Goal: Task Accomplishment & Management: Use online tool/utility

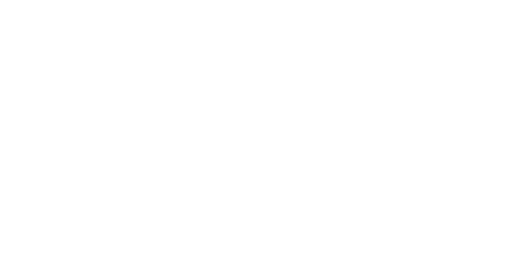
scroll to position [751, 0]
type input "m"
click at [260, 128] on button "Clock On" at bounding box center [237, 130] width 45 height 13
click at [260, 130] on button "Clock On" at bounding box center [237, 130] width 45 height 13
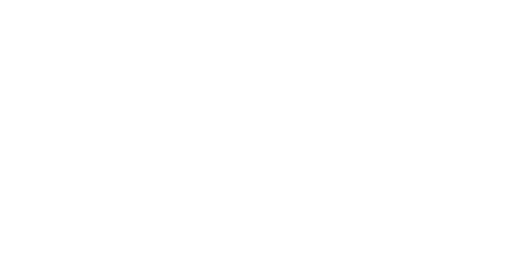
click at [312, 130] on button "Cancel" at bounding box center [289, 130] width 45 height 13
click at [109, 117] on button "Tracking" at bounding box center [70, 113] width 78 height 21
click at [340, 231] on icon at bounding box center [337, 231] width 4 height 5
click at [346, 83] on div "Clock On Team Member Select... Clock On Cancel" at bounding box center [263, 87] width 165 height 123
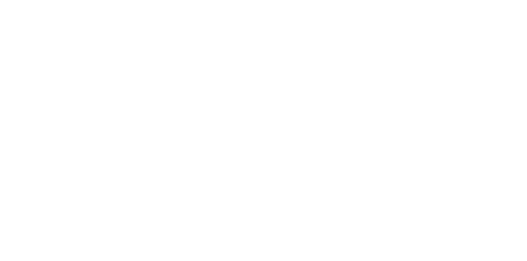
click at [203, 104] on input "text" at bounding box center [203, 105] width 2 height 9
type input "m"
click at [260, 130] on button "Clock On" at bounding box center [237, 130] width 45 height 13
click at [440, 48] on button "Close" at bounding box center [425, 45] width 30 height 13
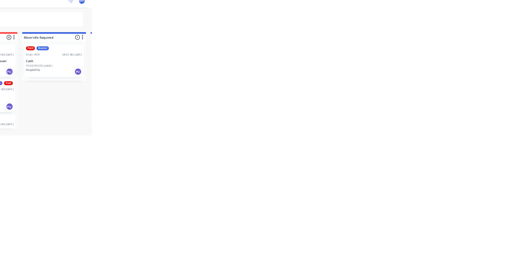
scroll to position [616, 0]
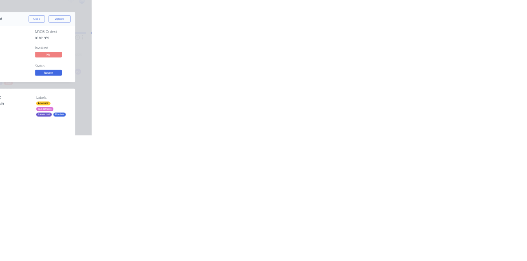
click at [76, 113] on div "Tracking" at bounding box center [64, 112] width 23 height 7
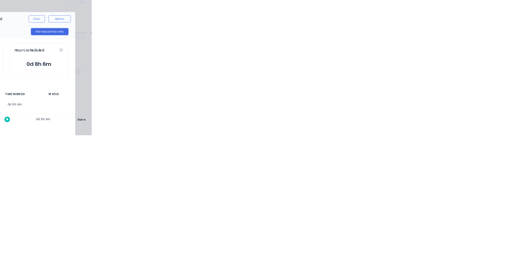
click at [373, 231] on icon at bounding box center [371, 231] width 4 height 5
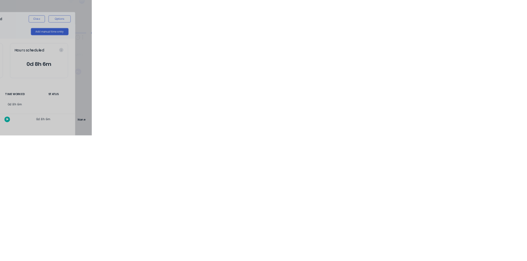
type input "m"
click at [260, 128] on button "Clock On" at bounding box center [237, 130] width 45 height 13
